Goal: Communication & Community: Participate in discussion

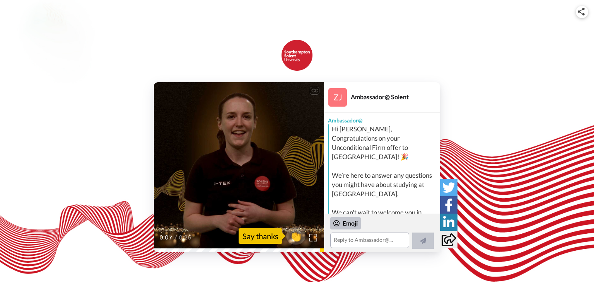
click at [407, 68] on div "CC Play/Pause I wanted to wish you a massive congratulations for securing your …" at bounding box center [297, 140] width 594 height 224
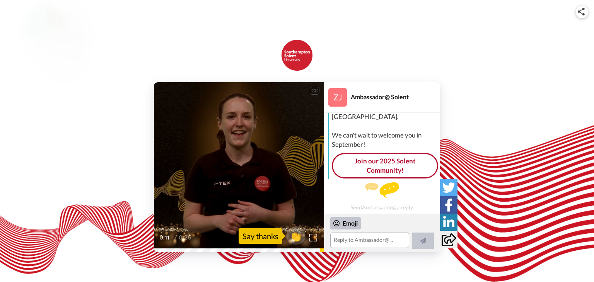
scroll to position [78, 0]
click at [288, 236] on span "👏" at bounding box center [296, 235] width 24 height 15
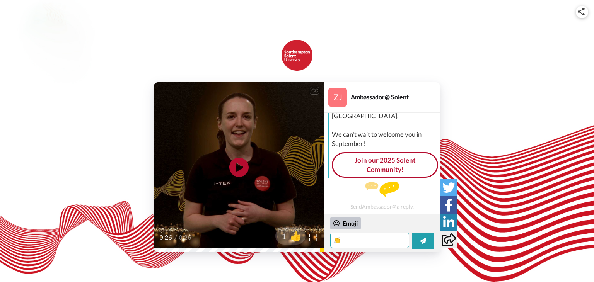
click at [359, 240] on textarea "👏" at bounding box center [369, 240] width 79 height 15
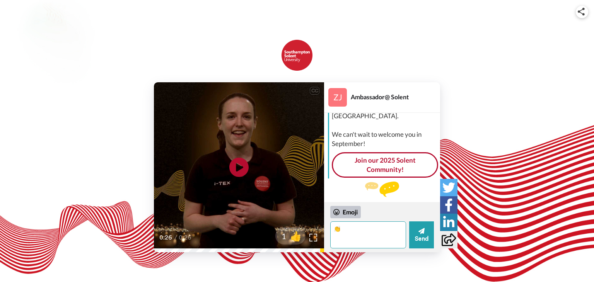
type textarea "👏"
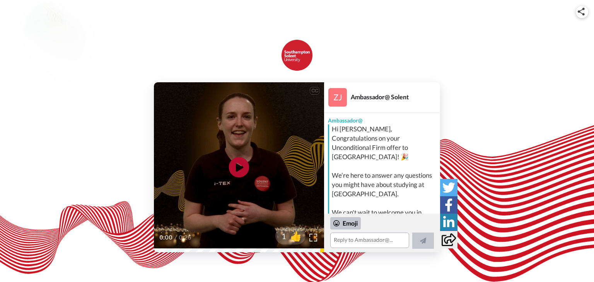
click at [244, 165] on icon at bounding box center [239, 167] width 20 height 20
